Goal: Check status: Check status

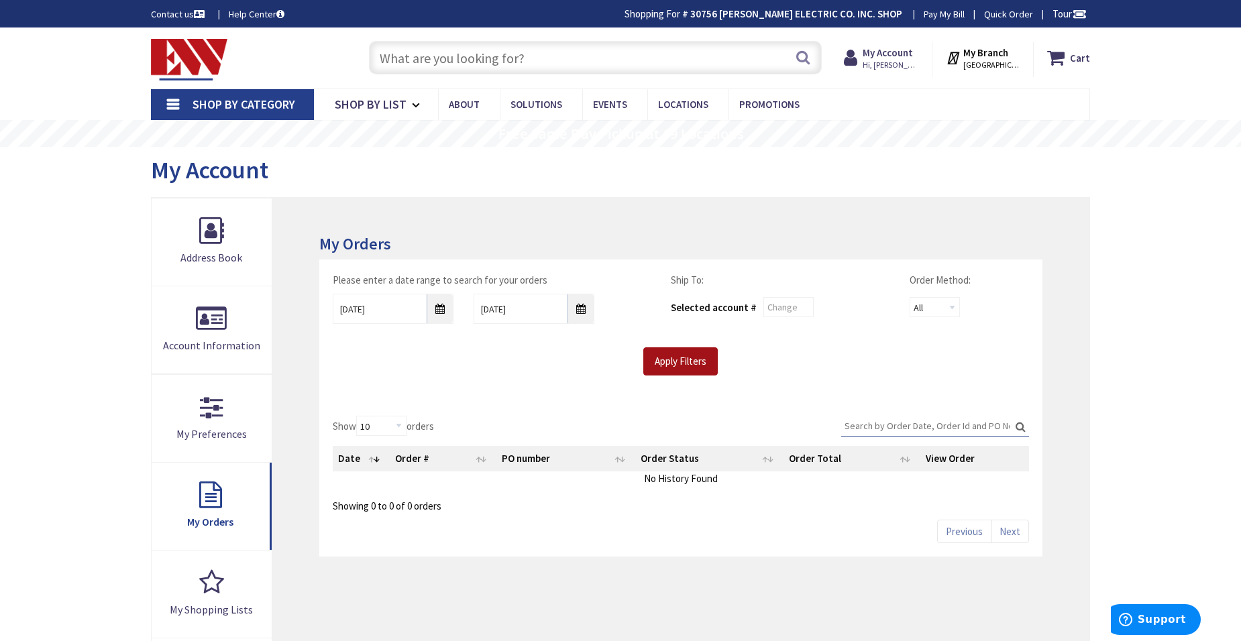
click at [680, 364] on input "Apply Filters" at bounding box center [680, 362] width 74 height 28
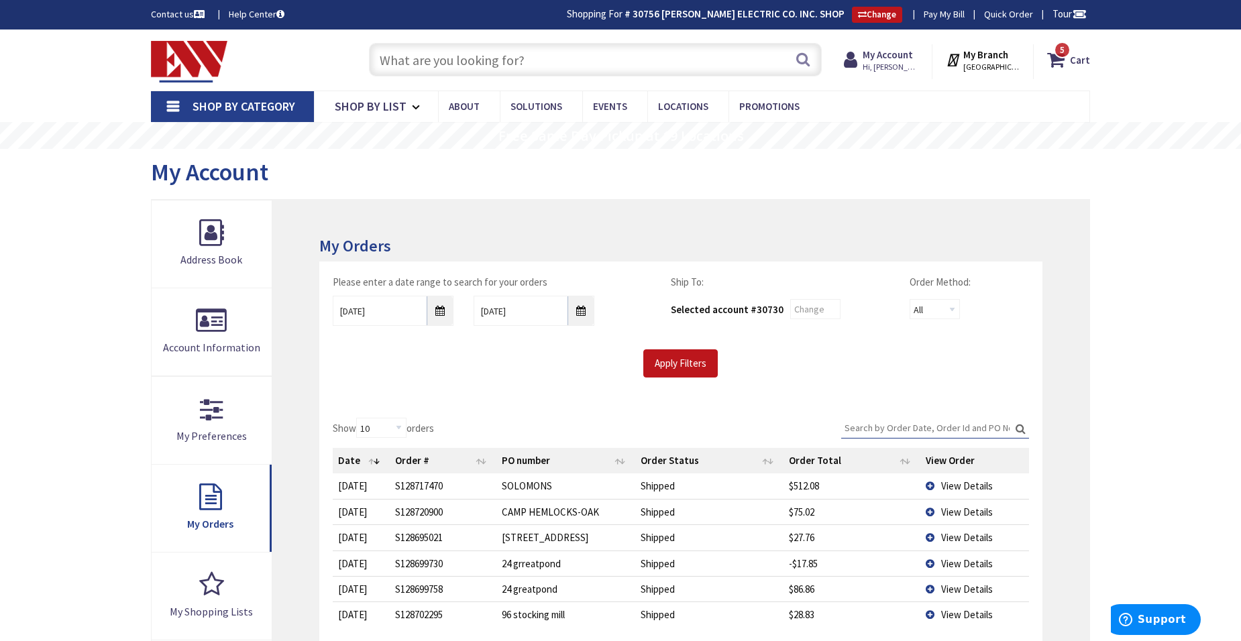
click at [931, 487] on td "View Details" at bounding box center [975, 486] width 109 height 25
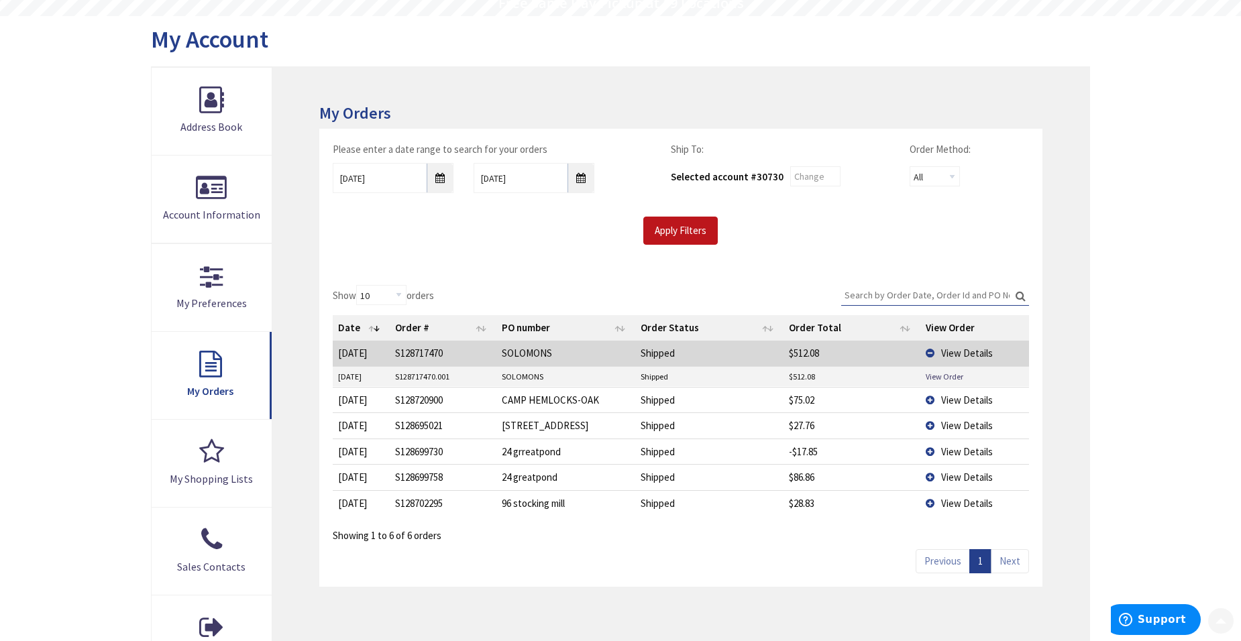
scroll to position [134, 0]
click at [937, 380] on link "View Order" at bounding box center [945, 375] width 38 height 11
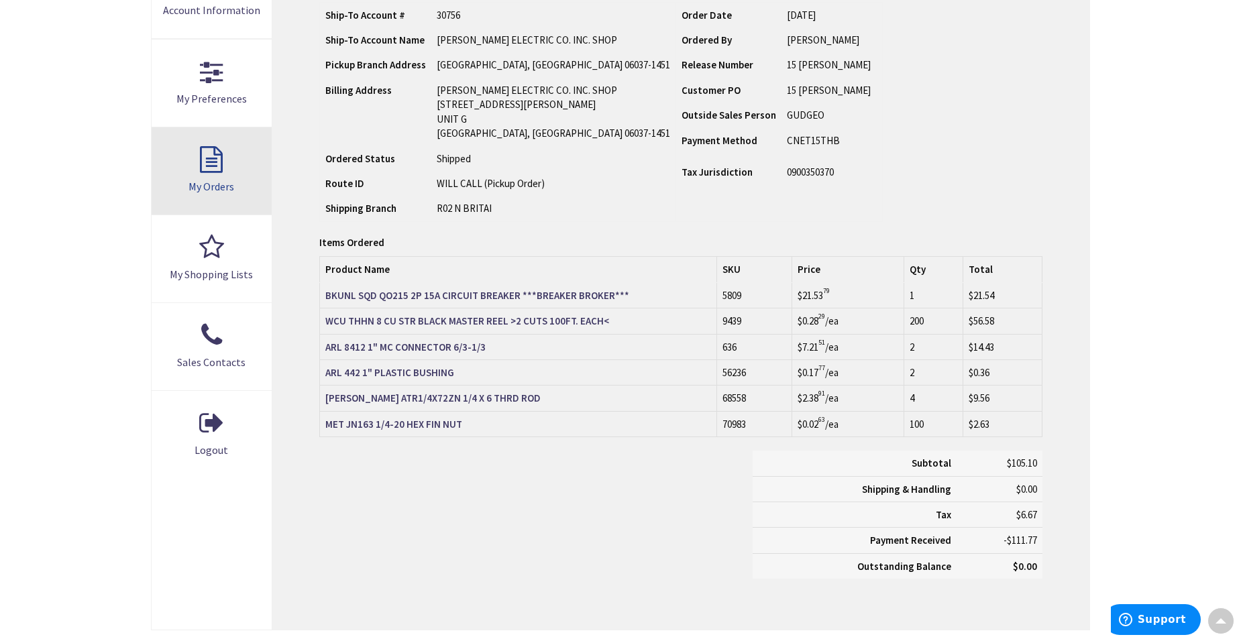
scroll to position [338, 0]
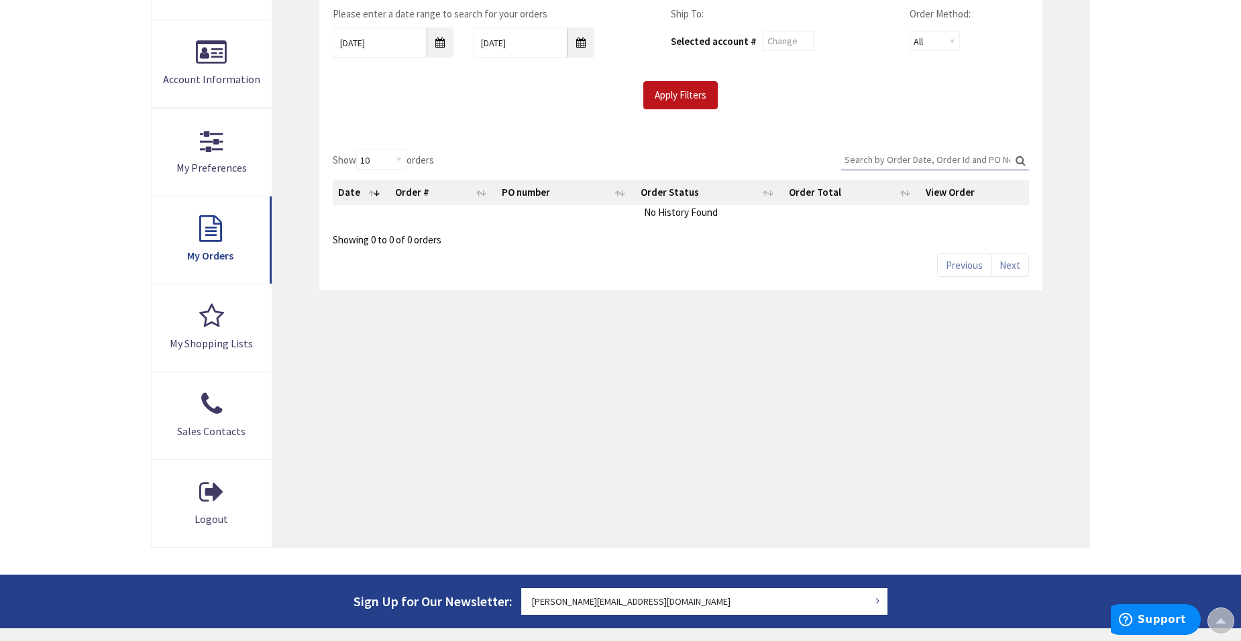
scroll to position [270, 0]
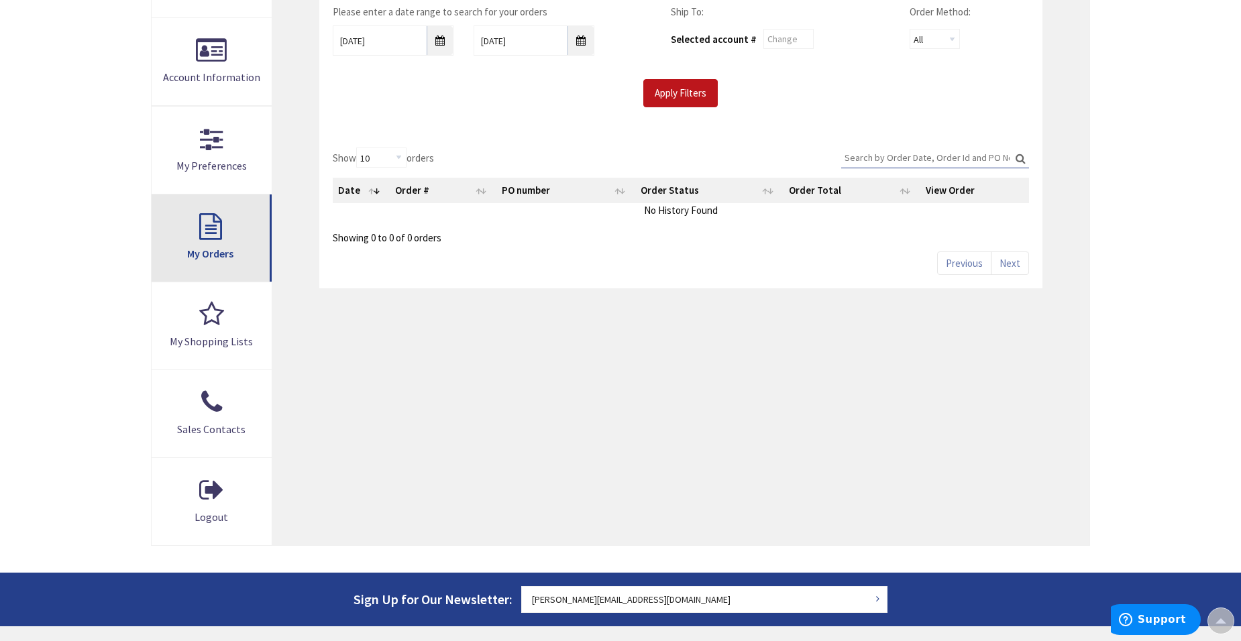
click at [197, 242] on link "My Orders" at bounding box center [212, 238] width 120 height 87
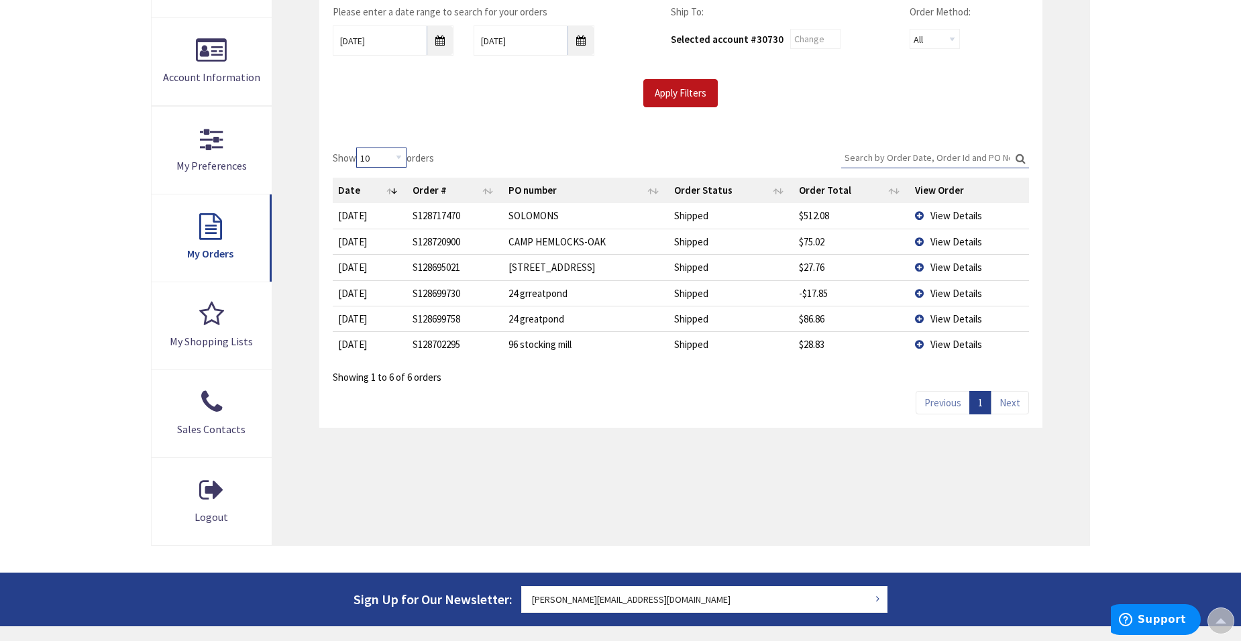
click at [403, 156] on select "10 25 50 100" at bounding box center [381, 158] width 50 height 20
select select "50"
click at [358, 148] on select "10 25 50 100" at bounding box center [381, 158] width 50 height 20
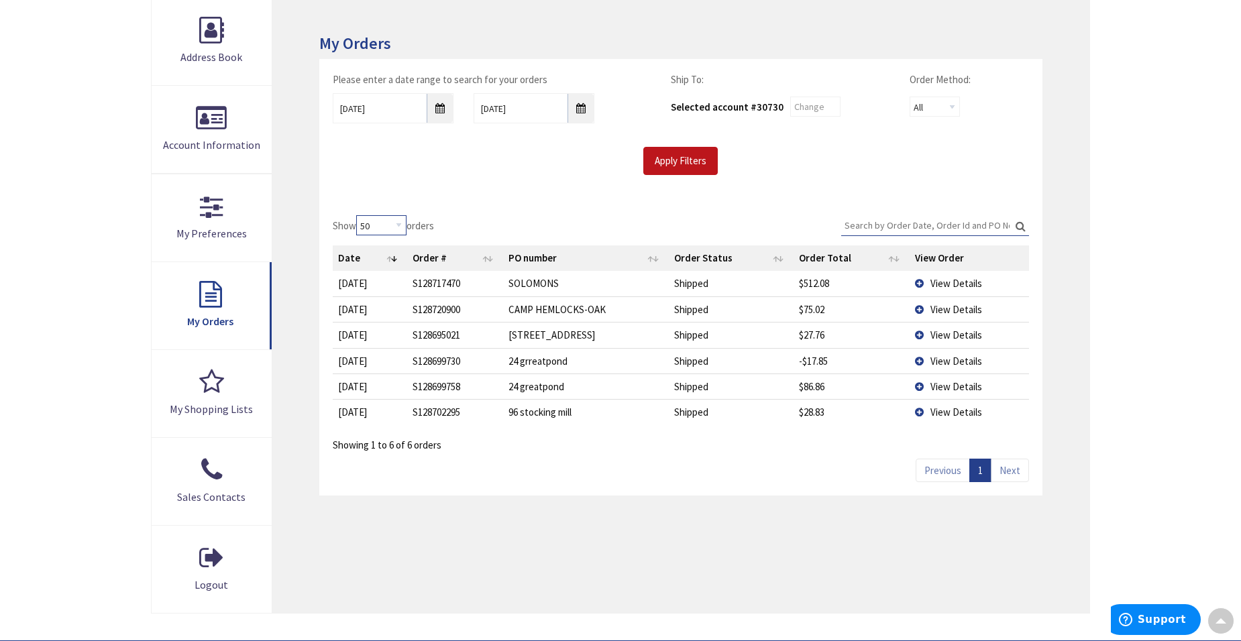
scroll to position [203, 0]
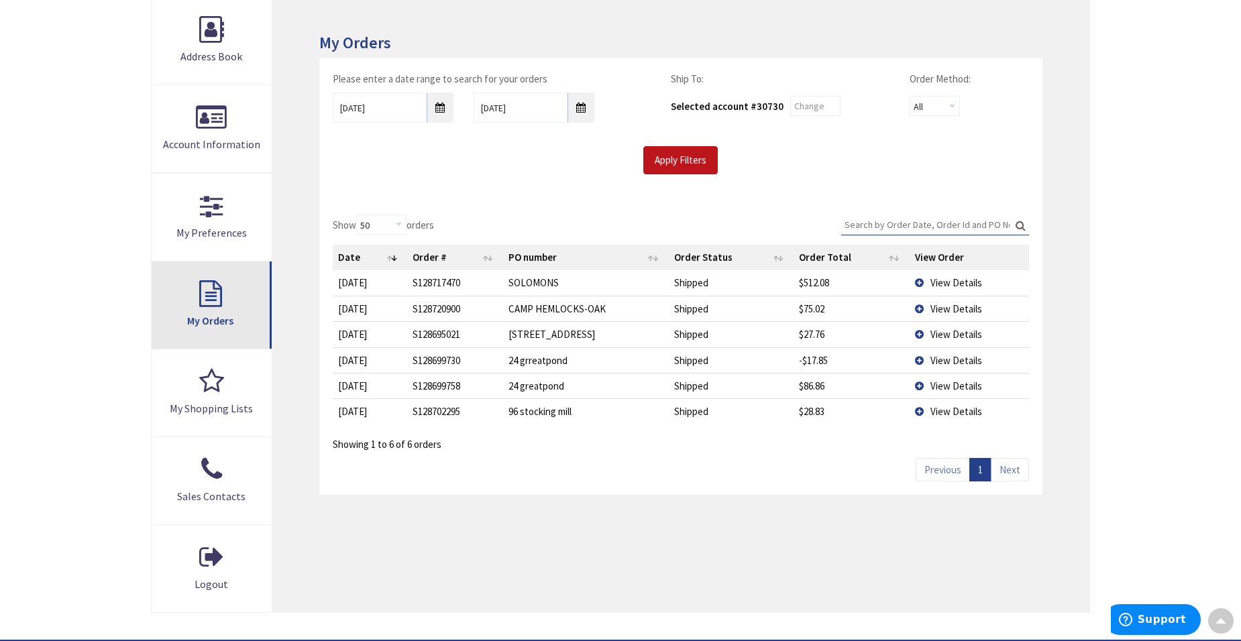
click at [221, 313] on link "My Orders" at bounding box center [212, 305] width 120 height 87
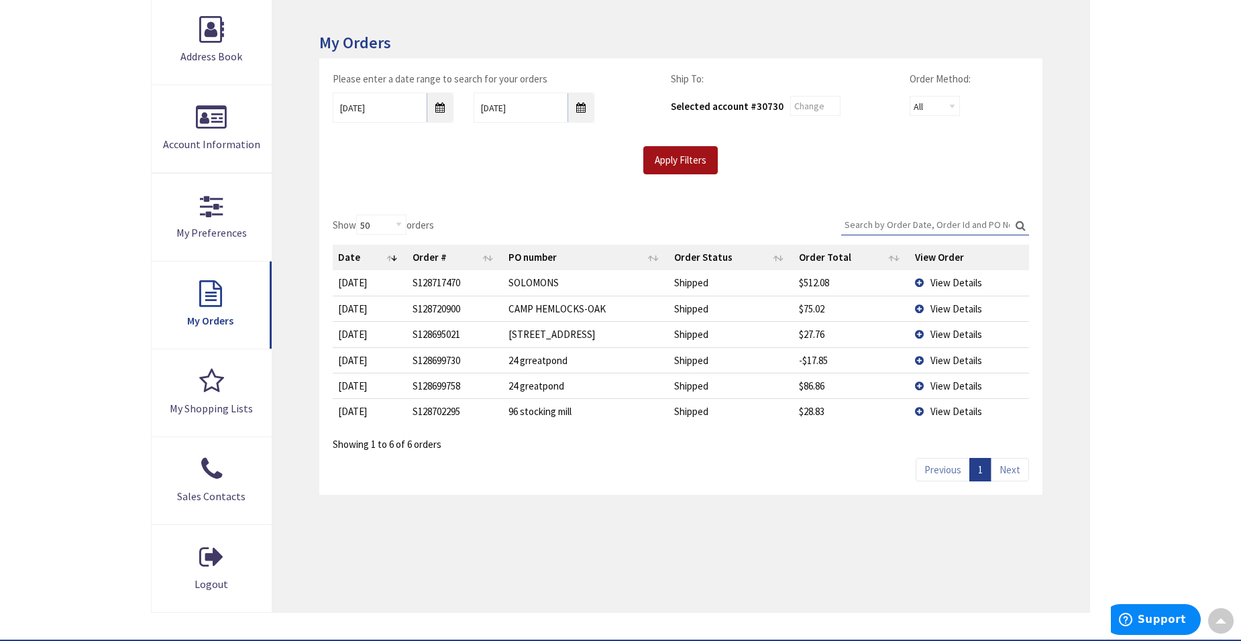
click at [686, 165] on input "Apply Filters" at bounding box center [680, 160] width 74 height 28
click at [440, 109] on input "9/1/2025" at bounding box center [393, 108] width 121 height 30
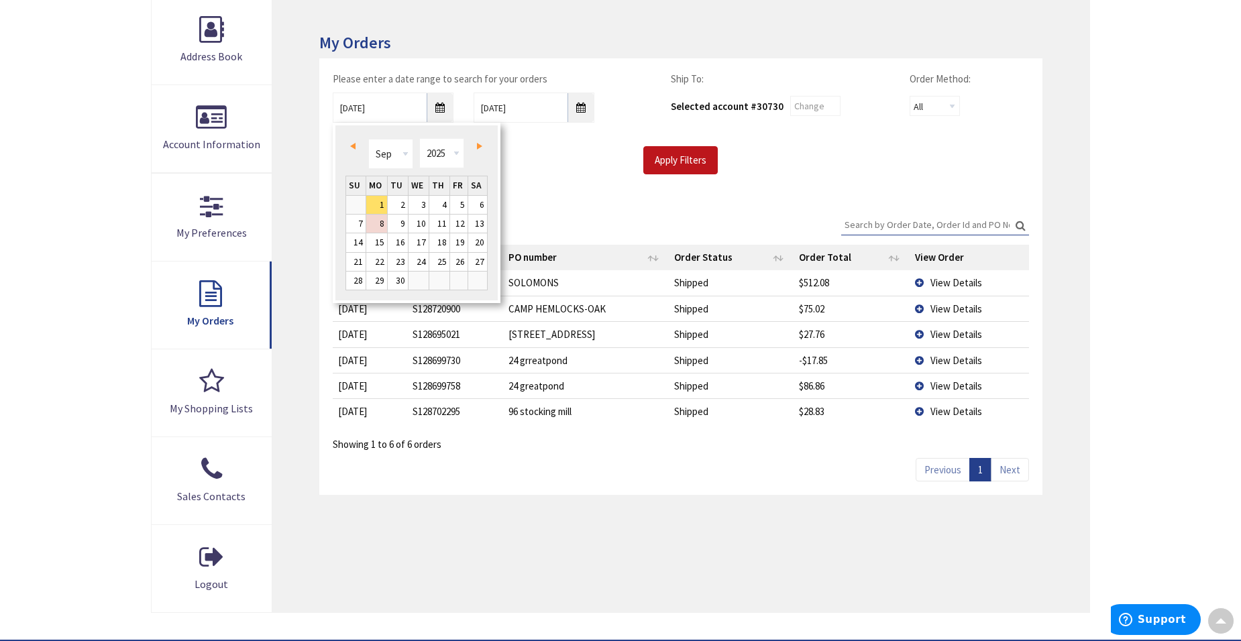
click at [352, 145] on span "Prev" at bounding box center [352, 146] width 5 height 7
click at [475, 148] on link "Next" at bounding box center [477, 146] width 18 height 18
click at [454, 259] on link "22" at bounding box center [459, 262] width 18 height 18
type input "08/22/2025"
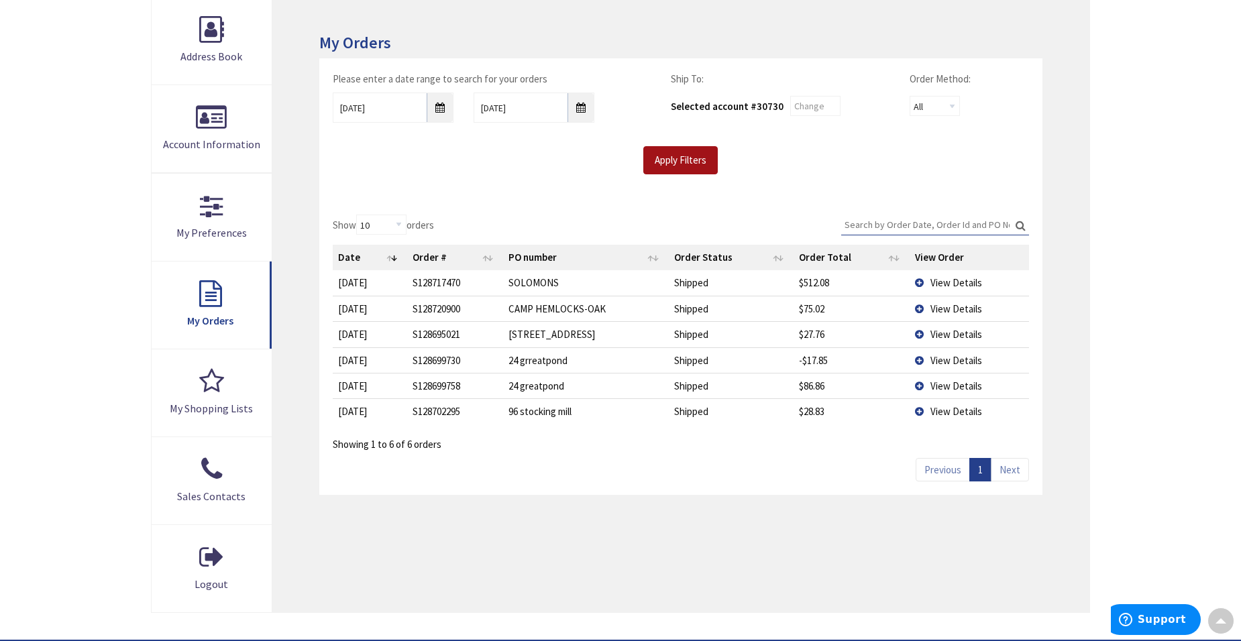
click at [682, 158] on input "Apply Filters" at bounding box center [680, 160] width 74 height 28
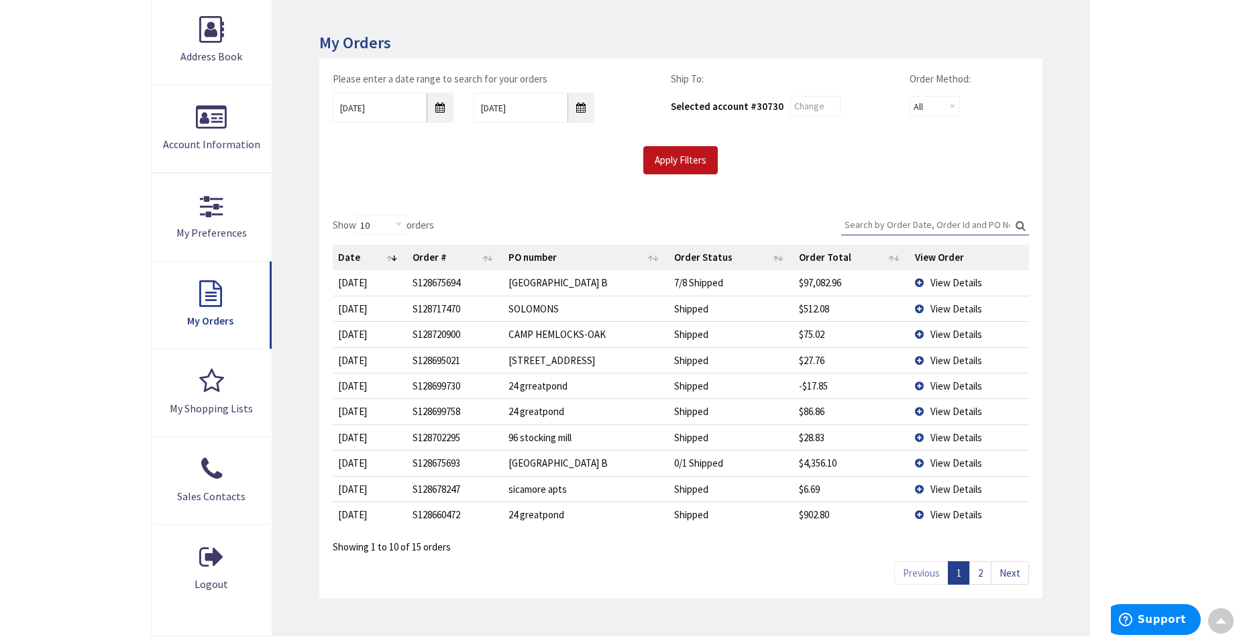
click at [922, 282] on td "View Details" at bounding box center [969, 282] width 119 height 25
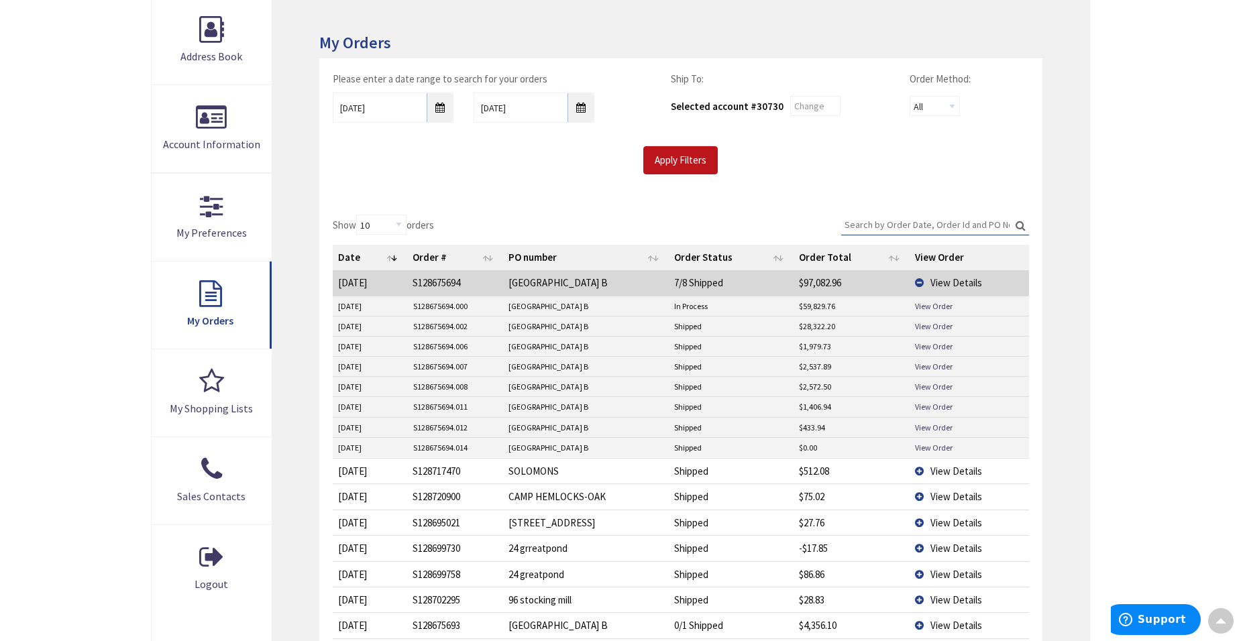
scroll to position [270, 0]
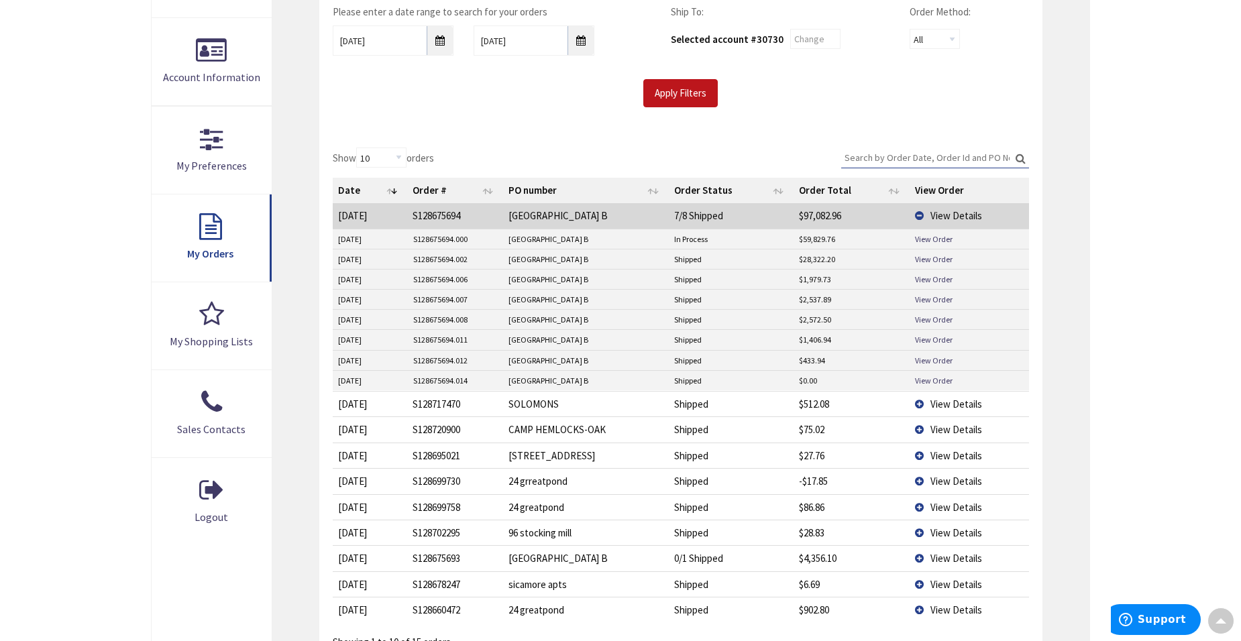
click at [918, 558] on td "View Details" at bounding box center [969, 558] width 119 height 25
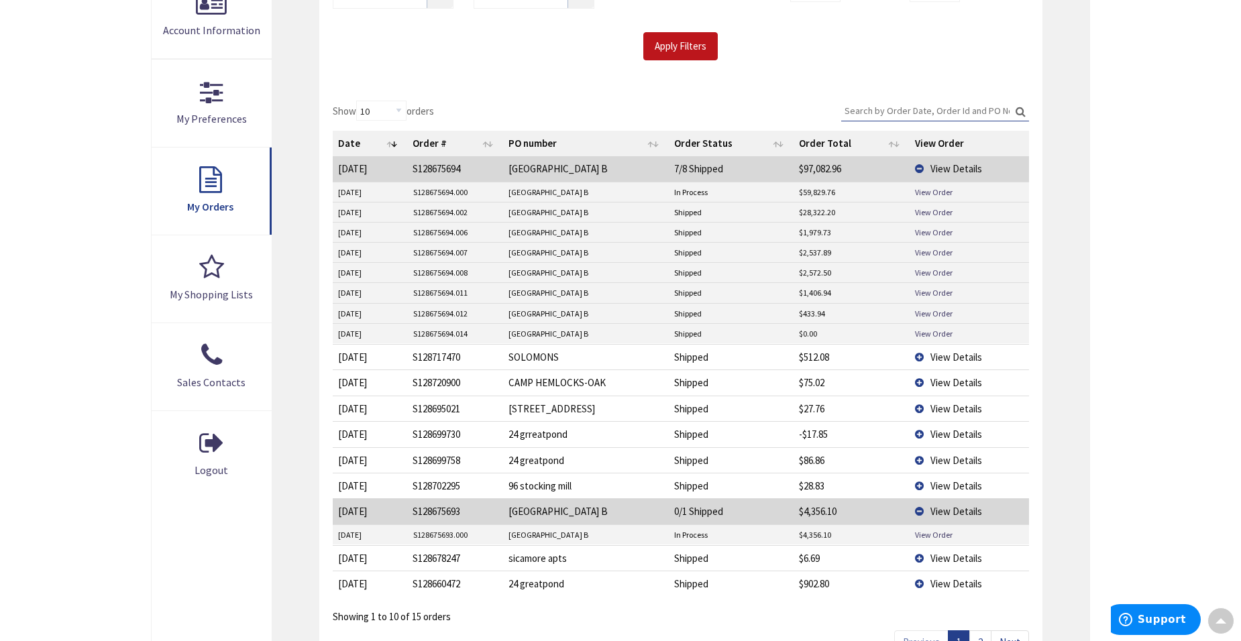
scroll to position [338, 0]
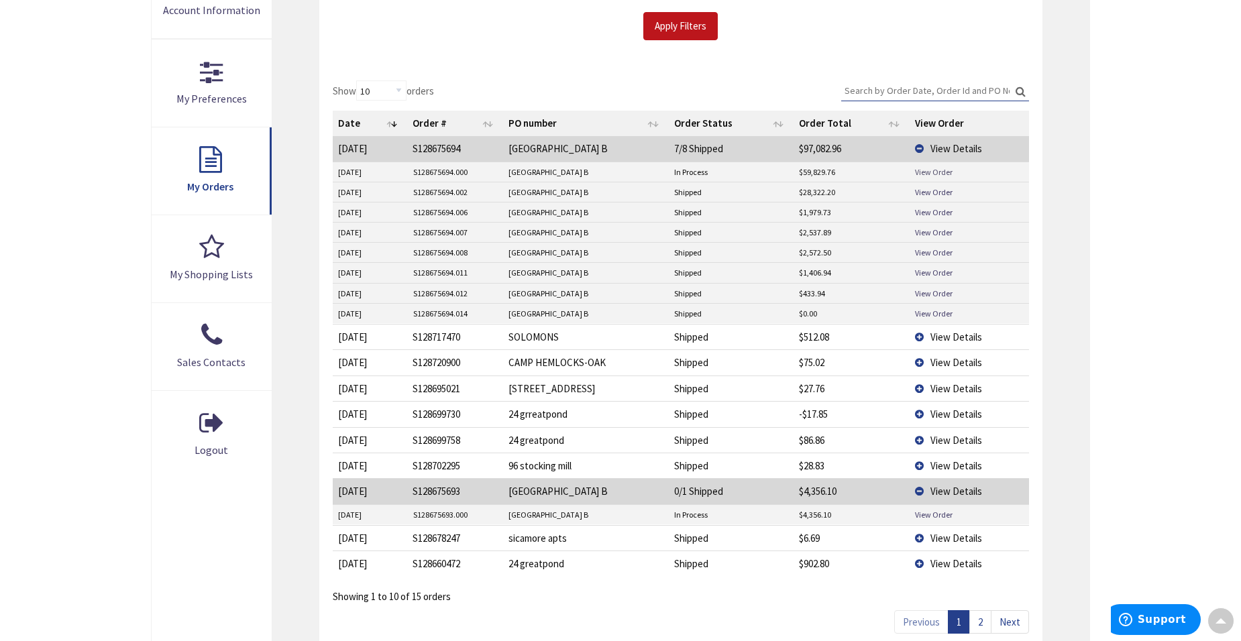
click at [928, 169] on link "View Order" at bounding box center [934, 171] width 38 height 11
